Goal: Task Accomplishment & Management: Manage account settings

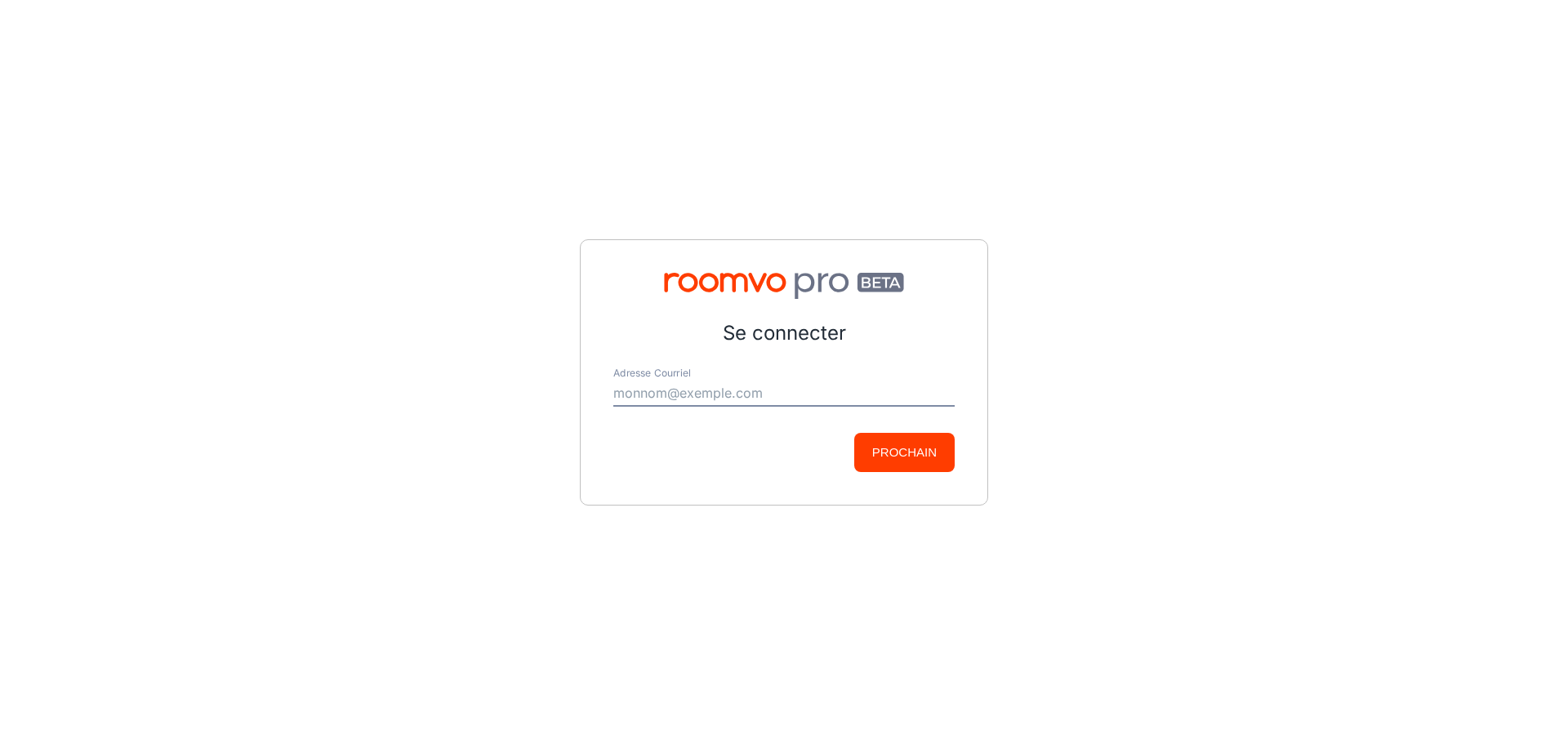
click at [777, 322] on input "Adresse Courriel" at bounding box center [784, 394] width 342 height 26
paste input "[PERSON_NAME][EMAIL_ADDRESS][DOMAIN_NAME]"
type input "[PERSON_NAME][EMAIL_ADDRESS][DOMAIN_NAME]"
click at [777, 322] on button "Prochain" at bounding box center [905, 452] width 101 height 39
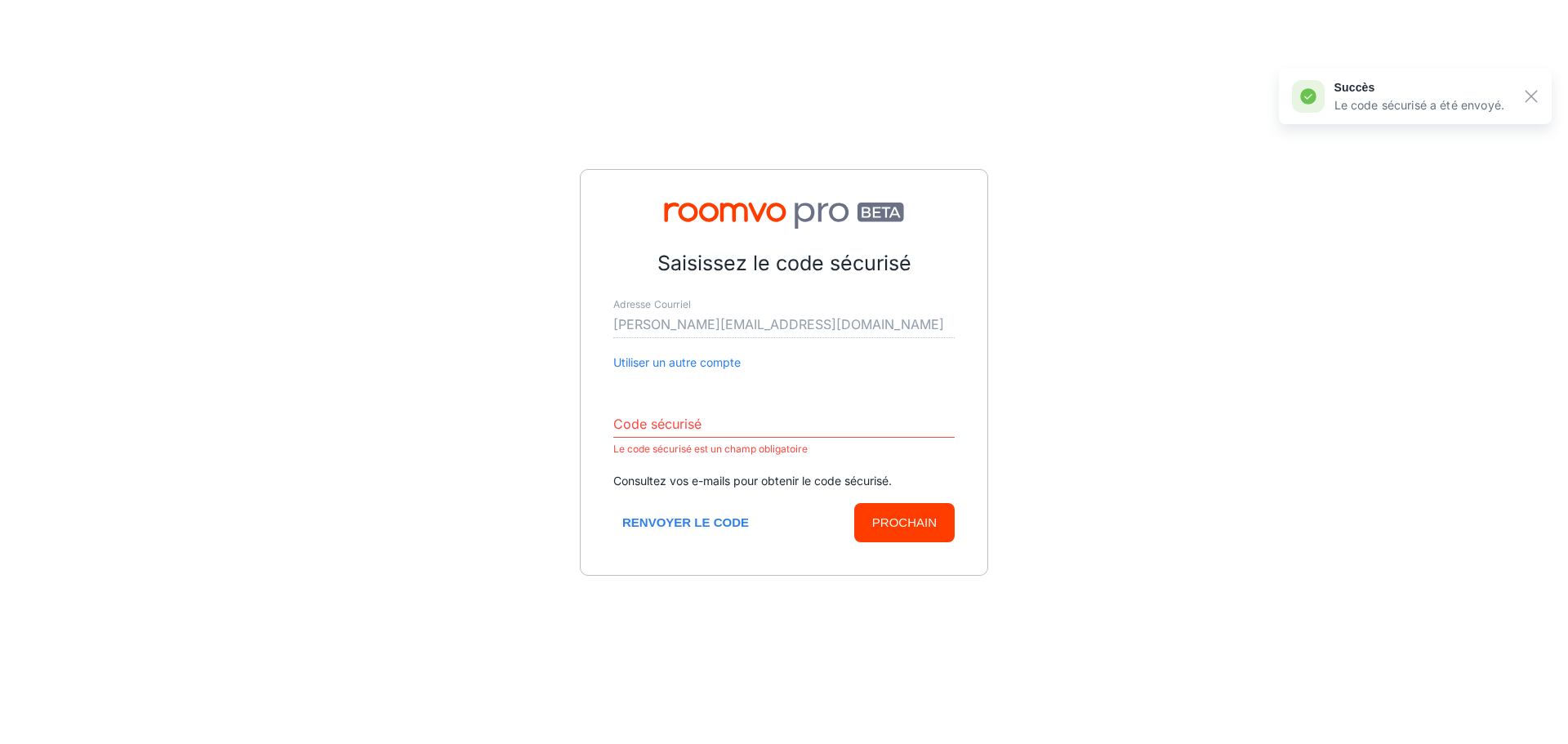
click at [748, 322] on input "Code sécurisé" at bounding box center [784, 425] width 342 height 26
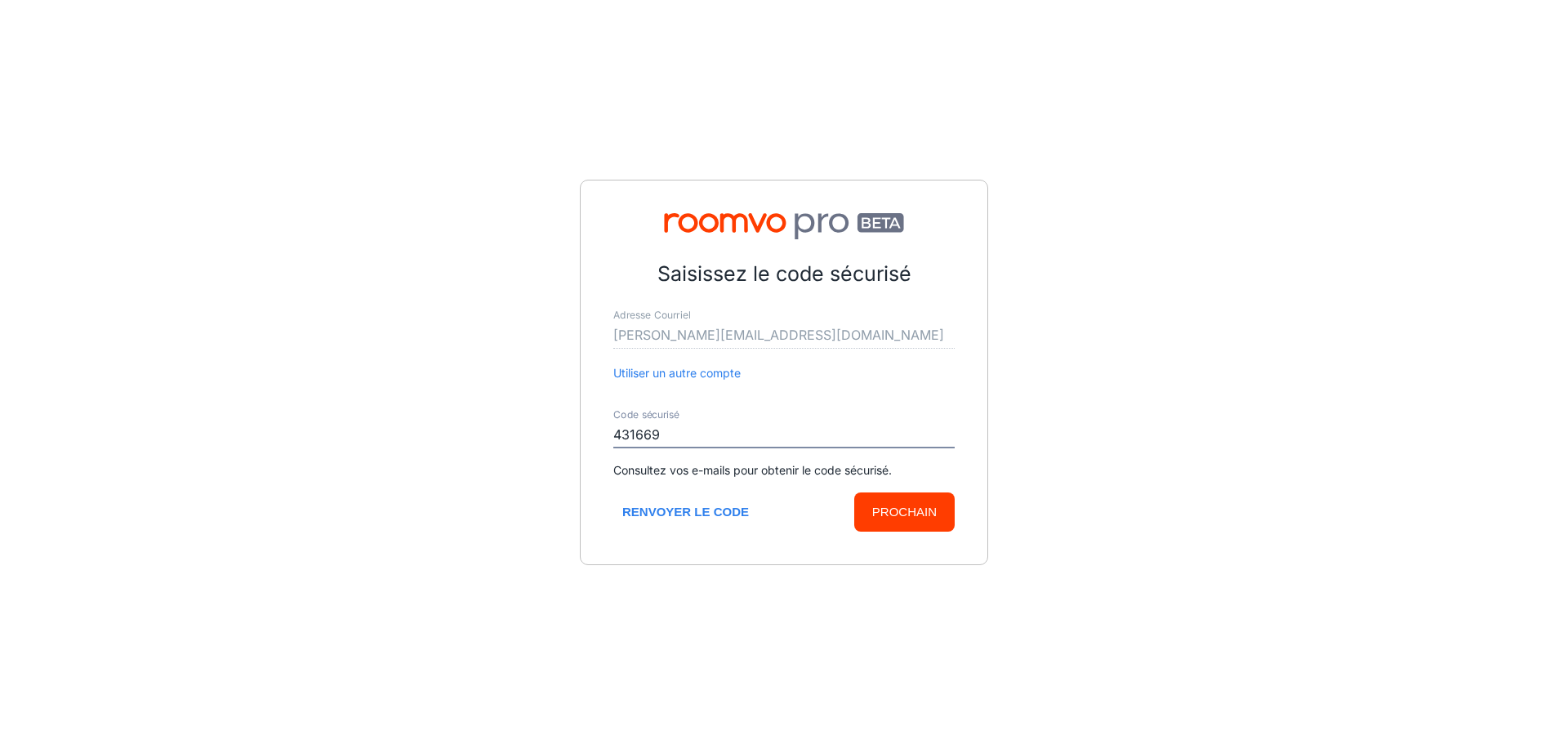
type input "431669"
click at [777, 322] on button "Prochain" at bounding box center [905, 512] width 101 height 39
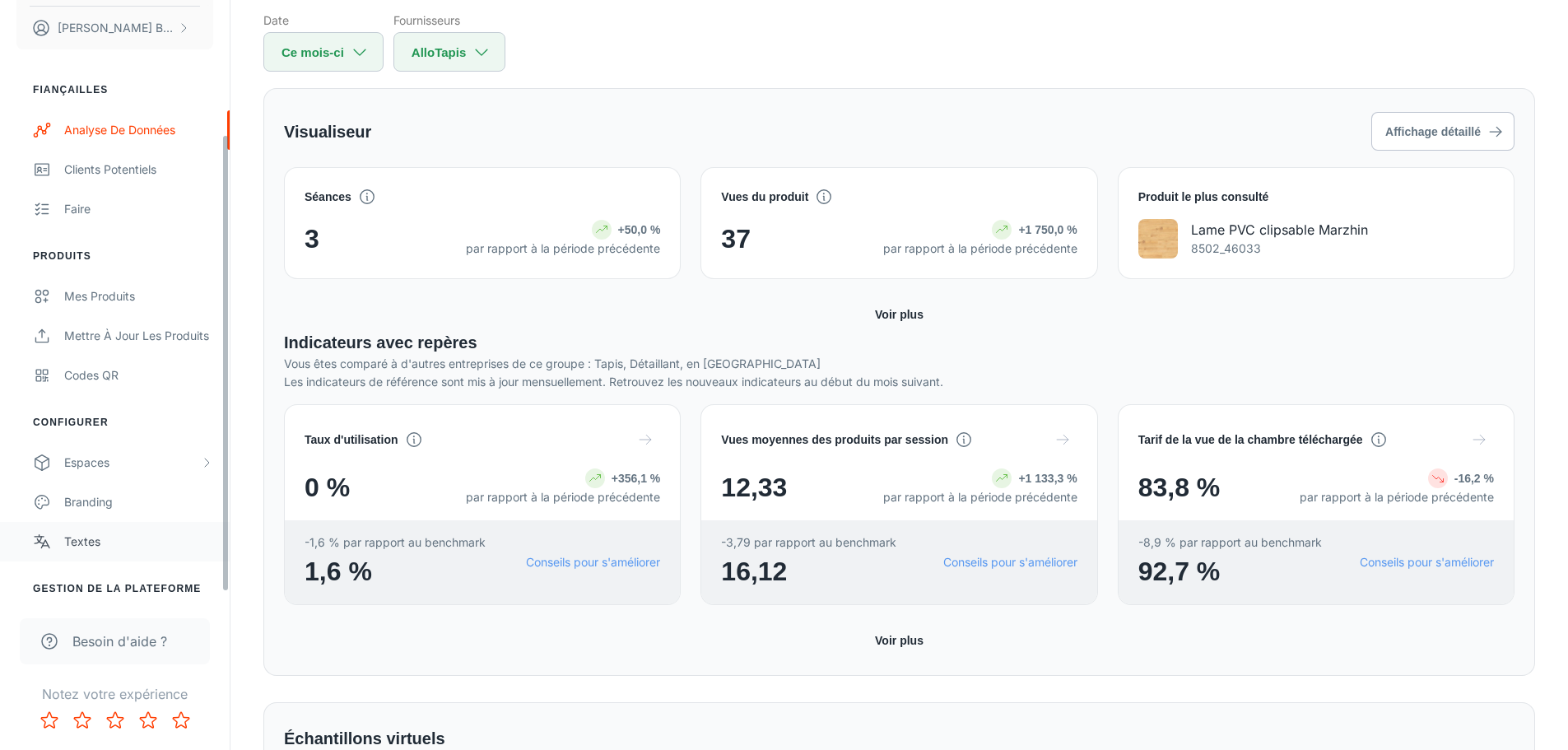
scroll to position [184, 0]
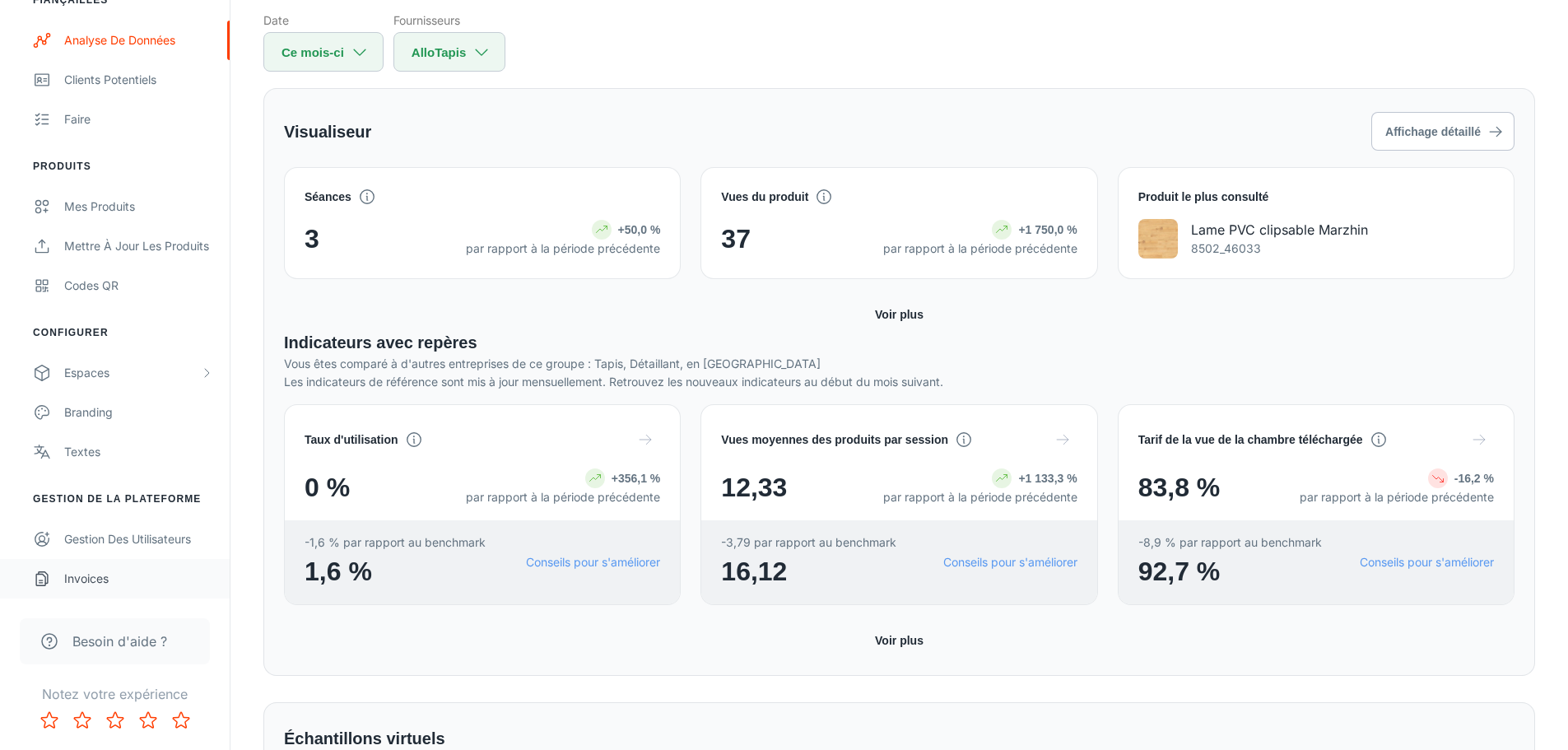
click at [73, 324] on div "Invoices" at bounding box center [138, 579] width 149 height 18
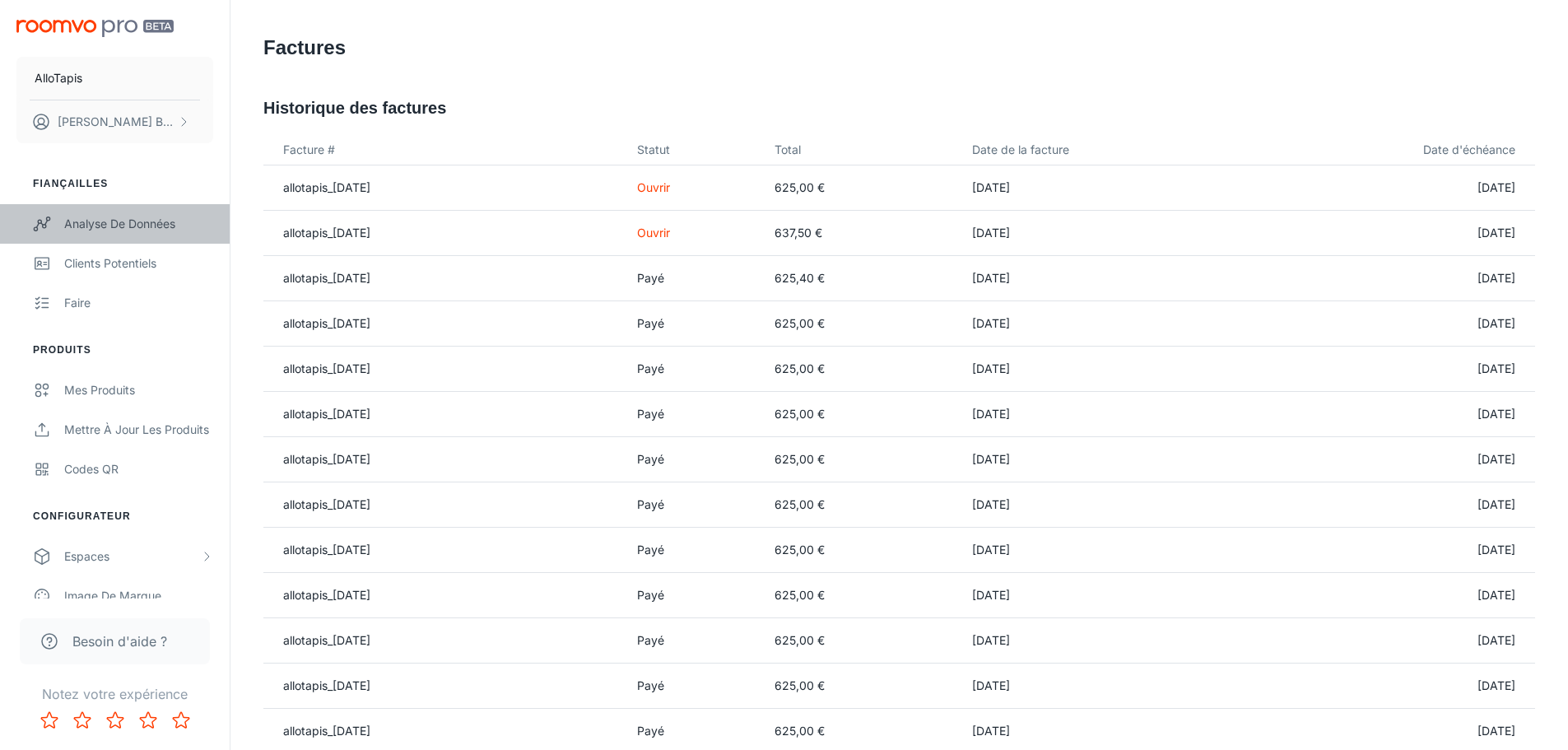
click at [141, 217] on font "Analyse de données" at bounding box center [119, 224] width 111 height 14
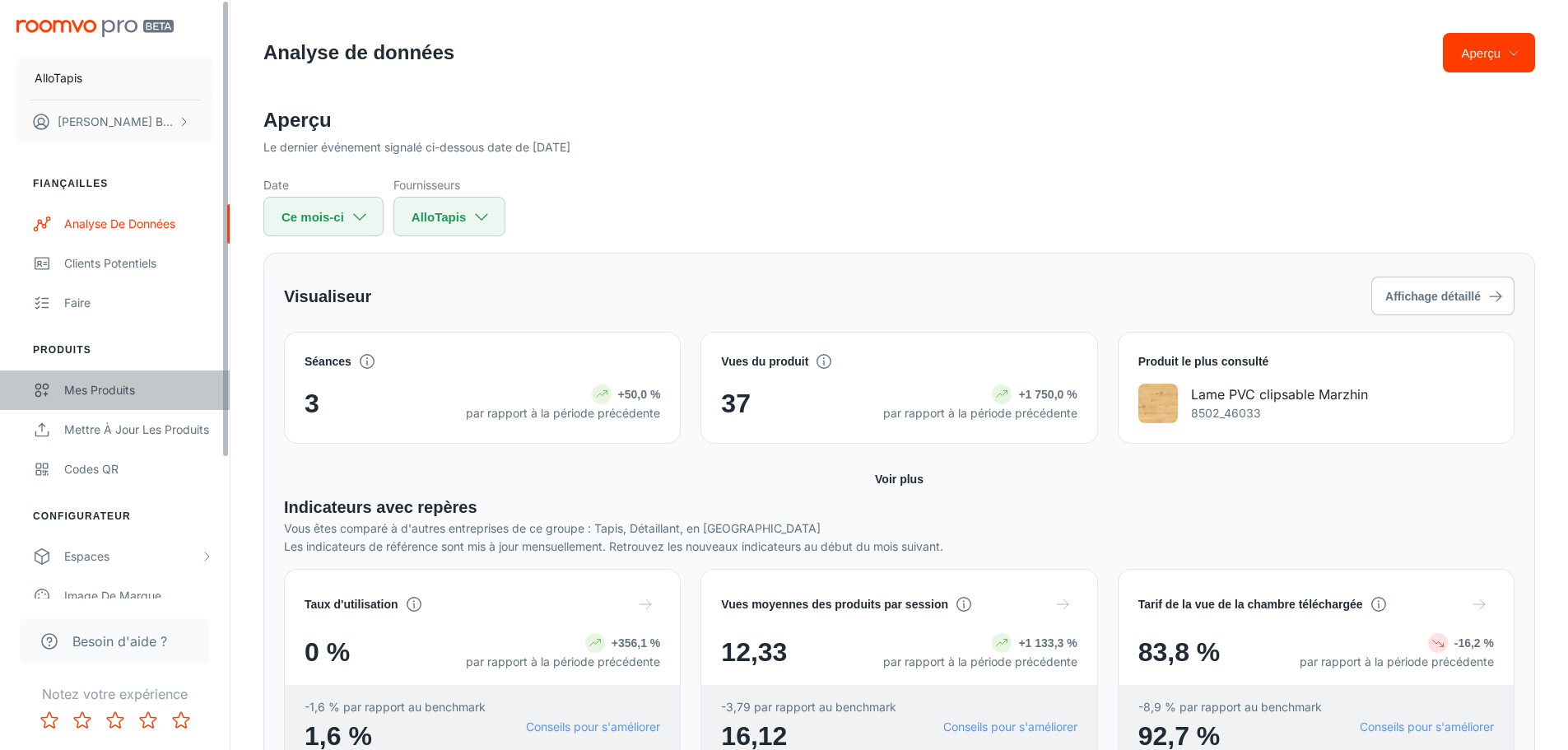
click at [140, 324] on div "Mes produits" at bounding box center [138, 390] width 149 height 18
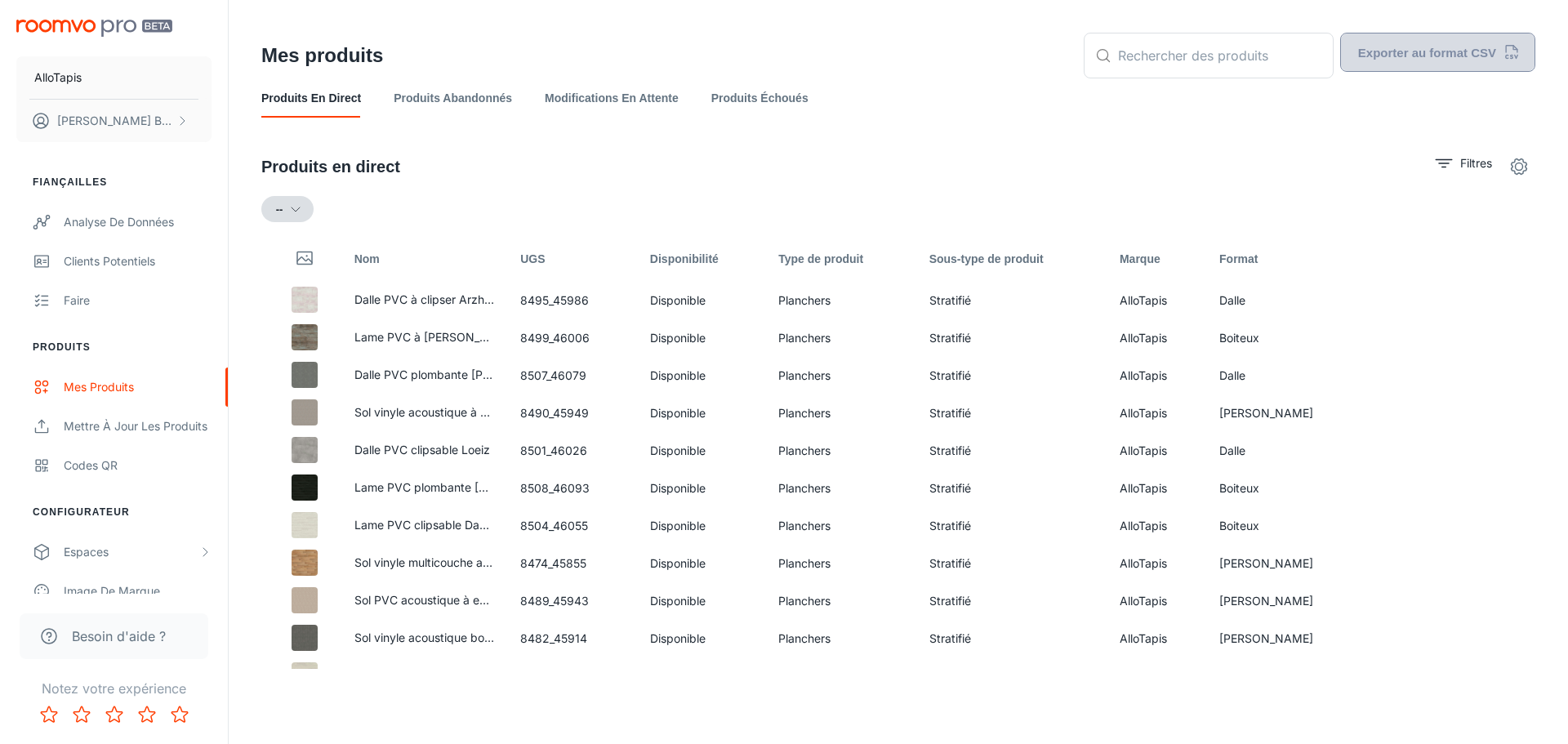
click at [777, 53] on font "Exporter au format CSV" at bounding box center [1427, 53] width 138 height 14
click at [500, 108] on link "Produits abandonnés" at bounding box center [453, 97] width 119 height 39
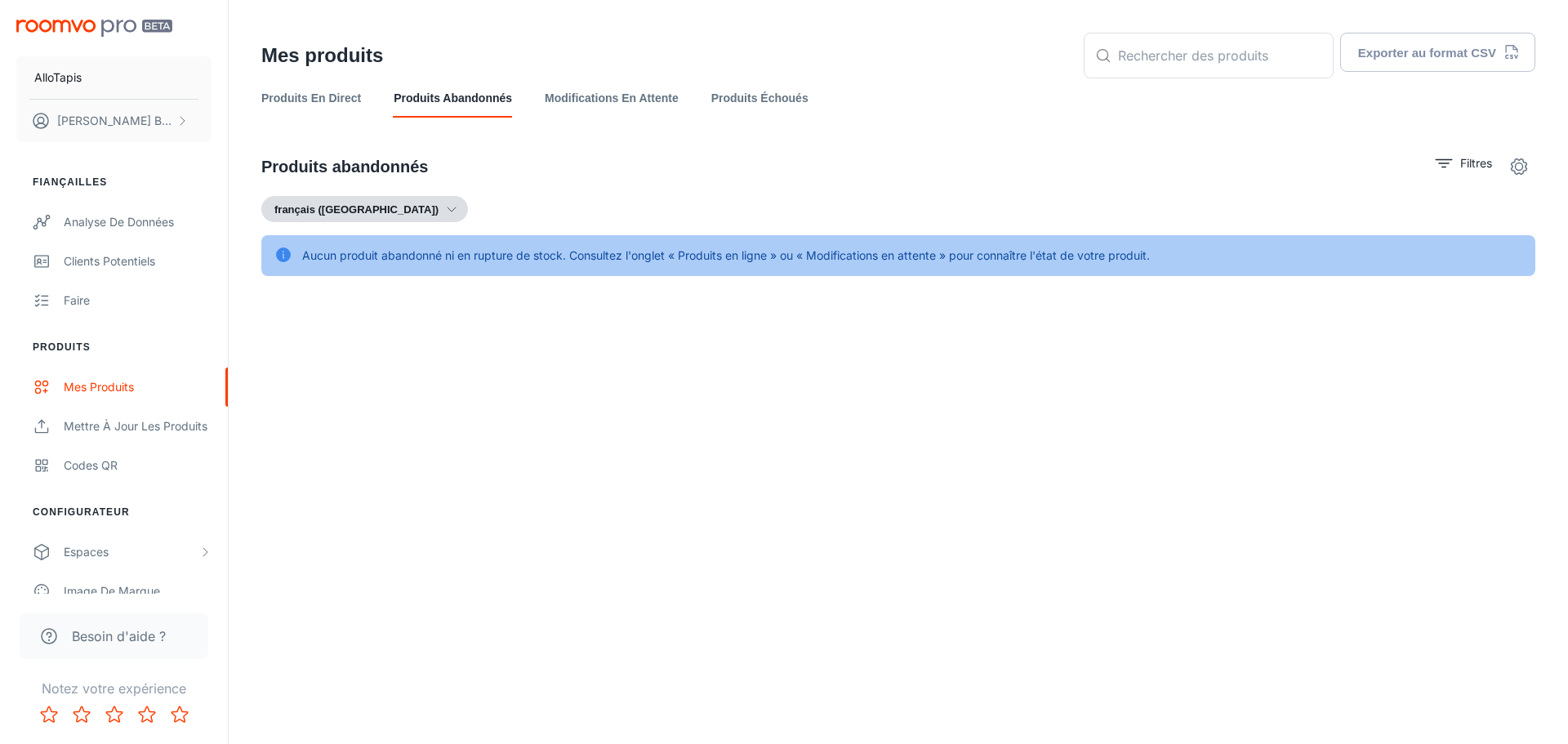
click at [573, 101] on font "Modifications en attente" at bounding box center [611, 97] width 134 height 13
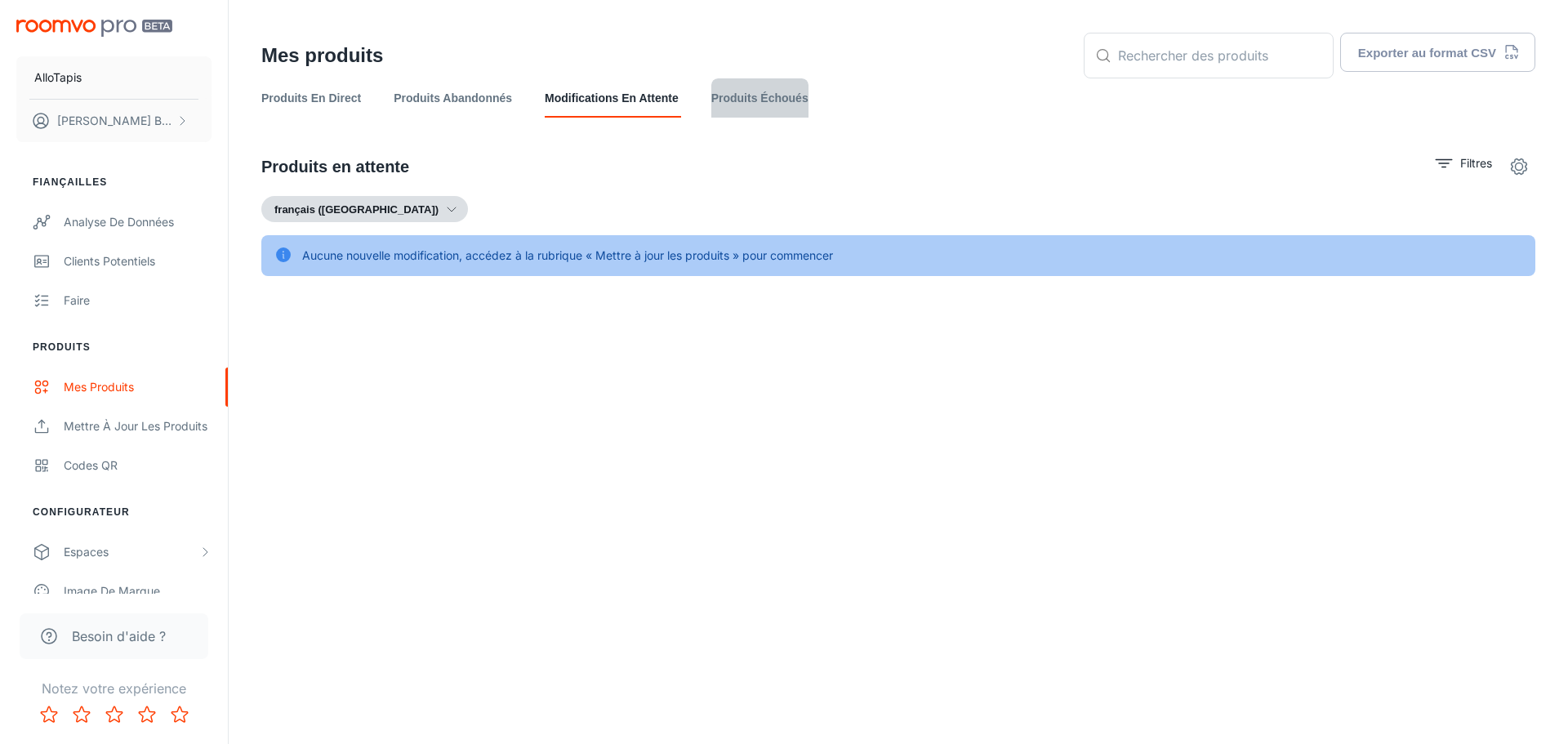
click at [777, 102] on font "Produits Échoués" at bounding box center [760, 97] width 97 height 13
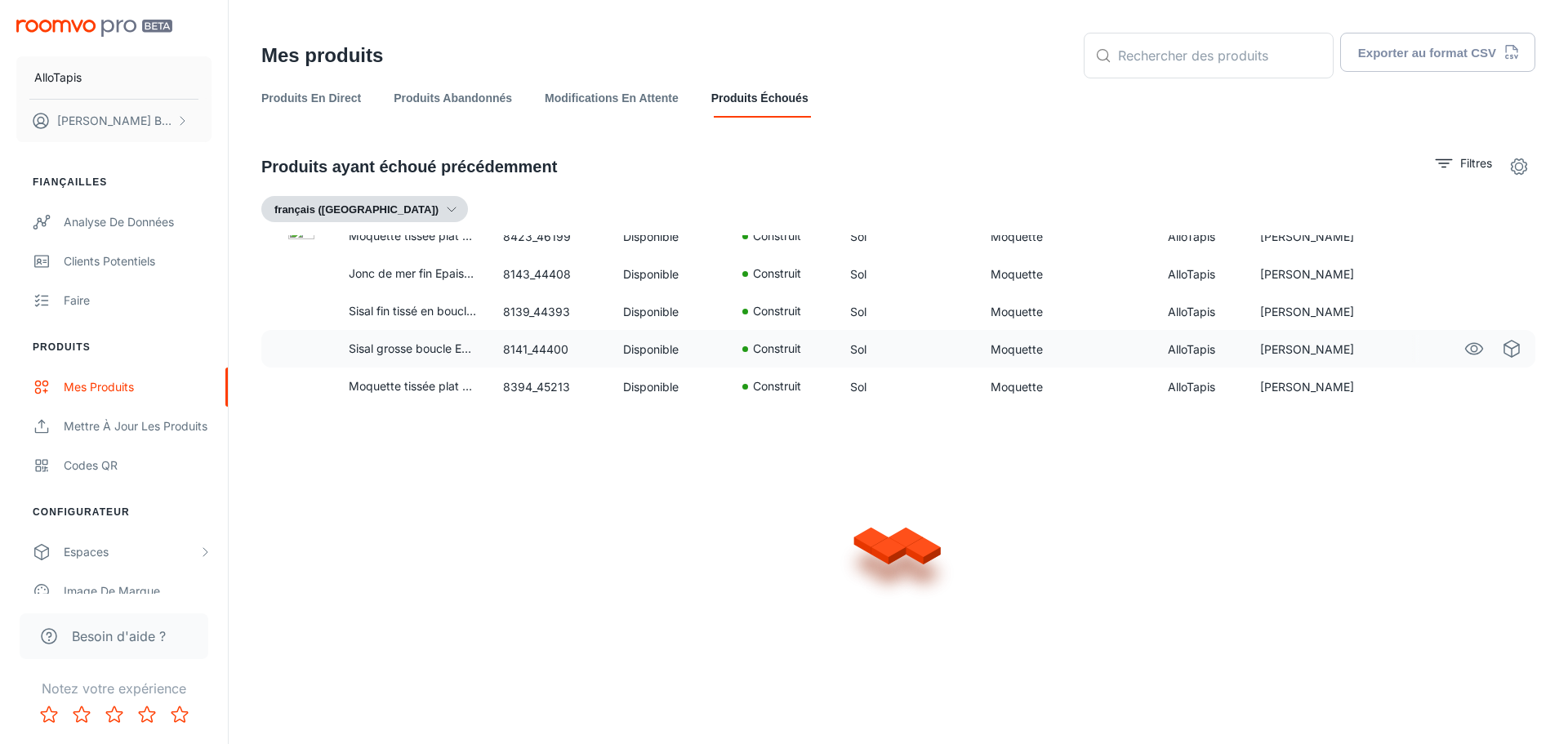
scroll to position [1130, 0]
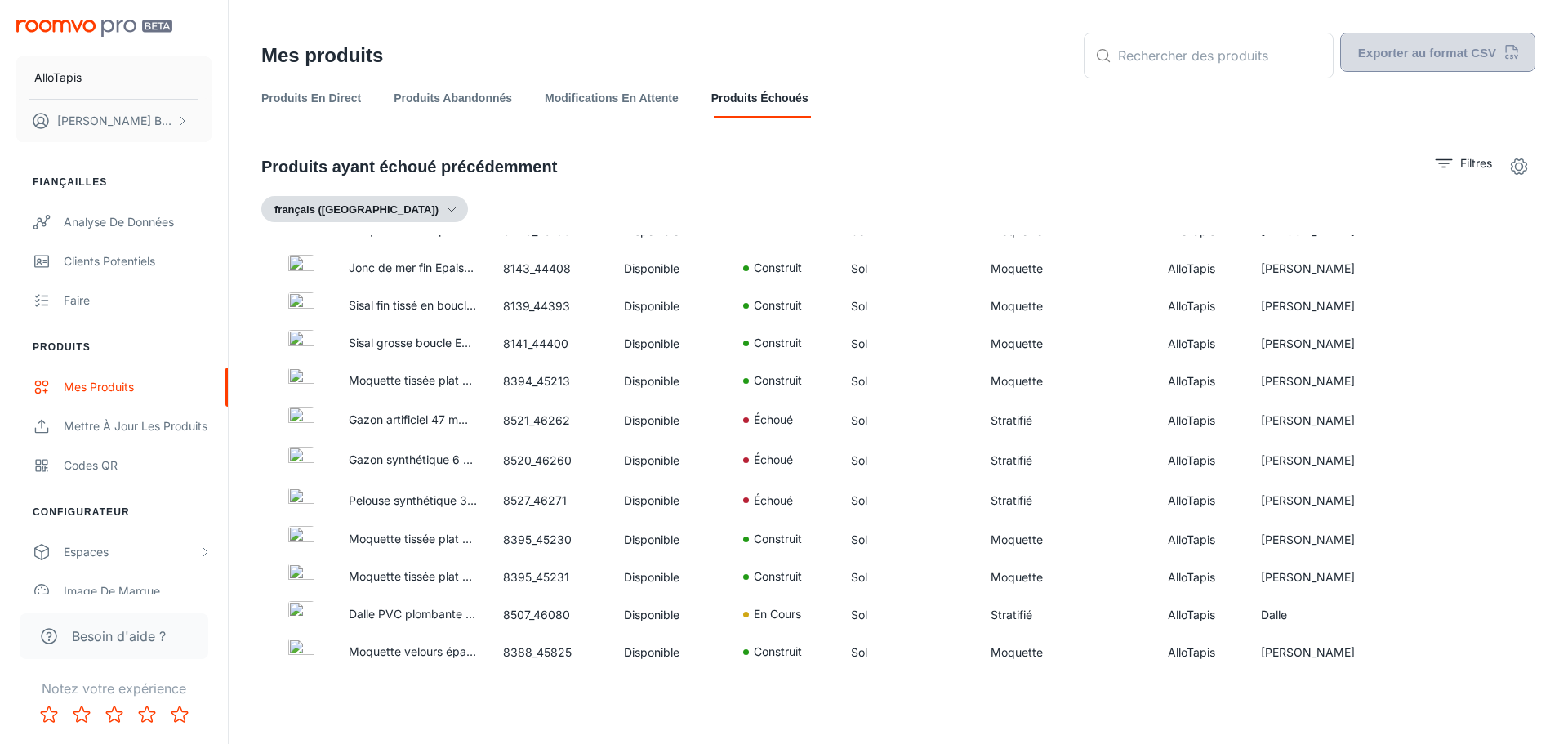
click at [777, 64] on button "Exporter au format CSV" at bounding box center [1438, 52] width 195 height 39
